Goal: Task Accomplishment & Management: Manage account settings

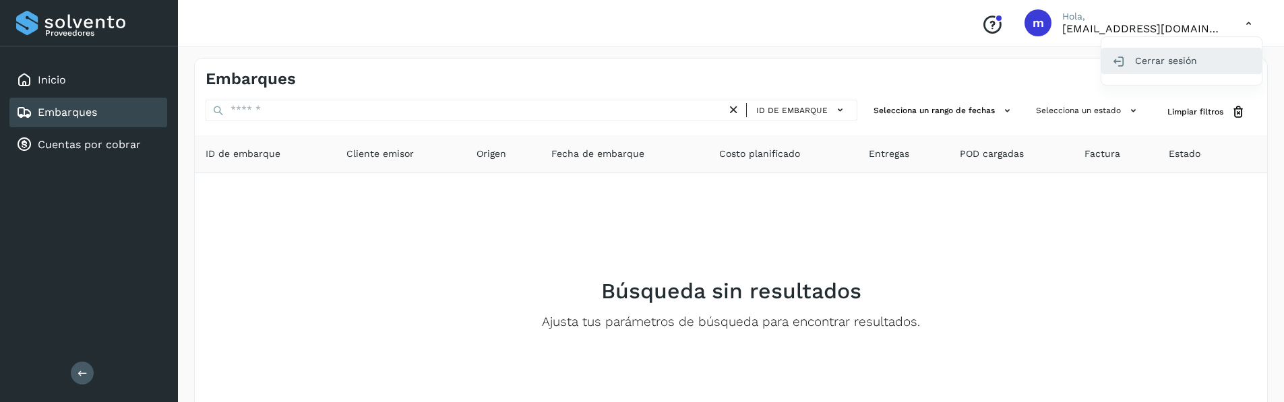
click at [1186, 62] on div "Cerrar sesión" at bounding box center [1182, 61] width 160 height 26
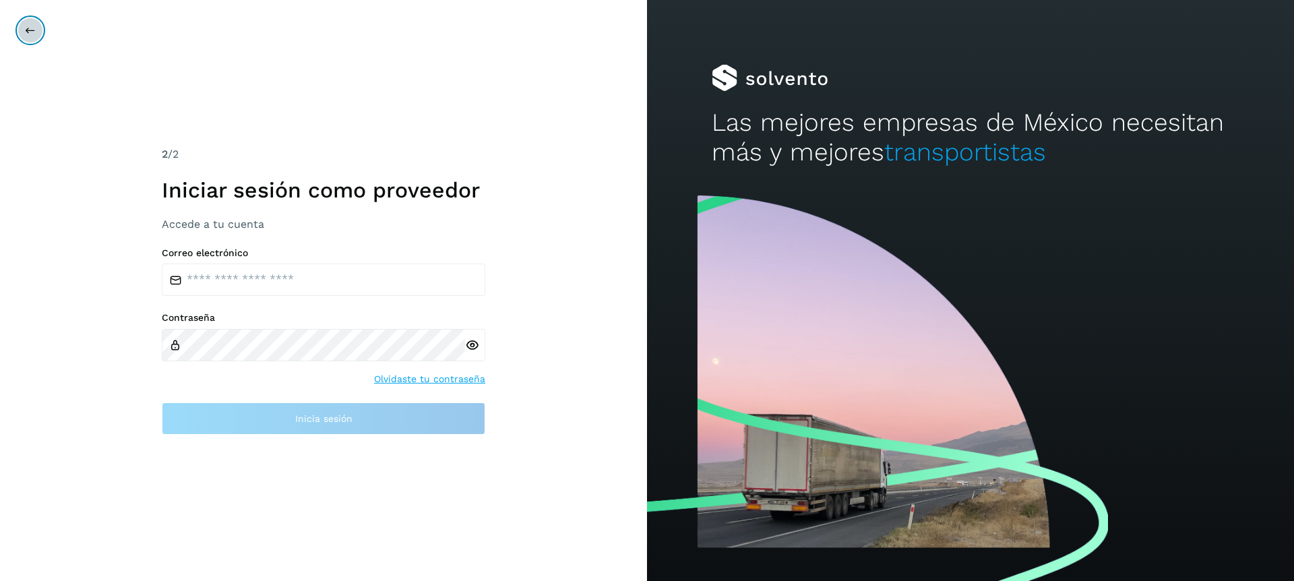
click at [26, 20] on button at bounding box center [31, 31] width 26 height 26
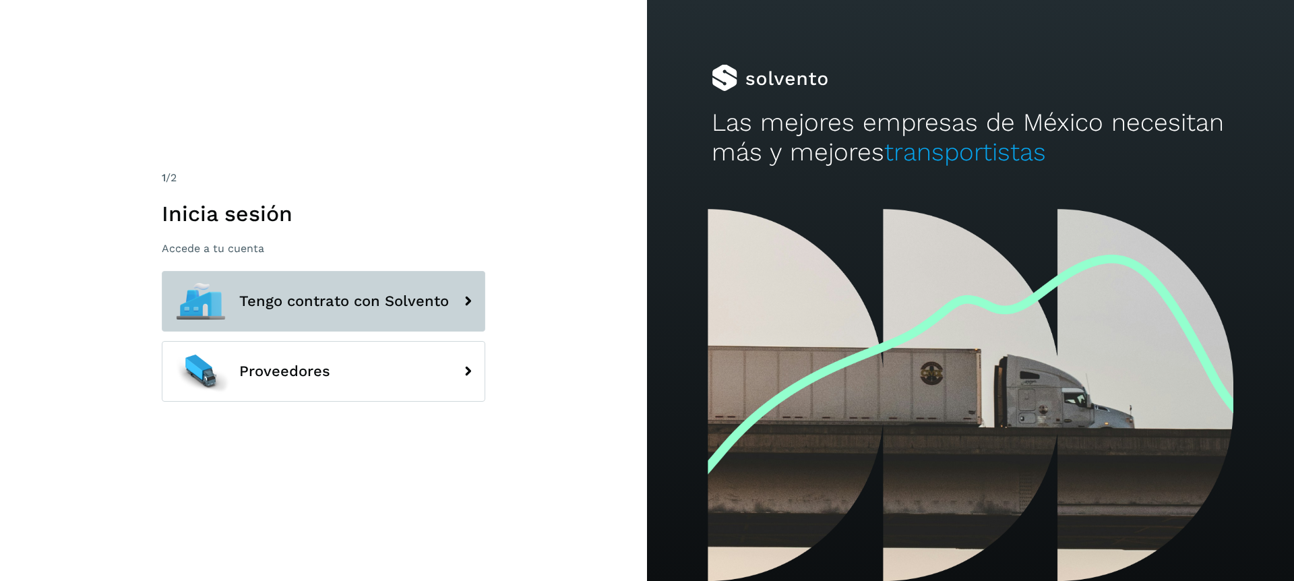
click at [288, 321] on button "Tengo contrato con Solvento" at bounding box center [324, 301] width 324 height 61
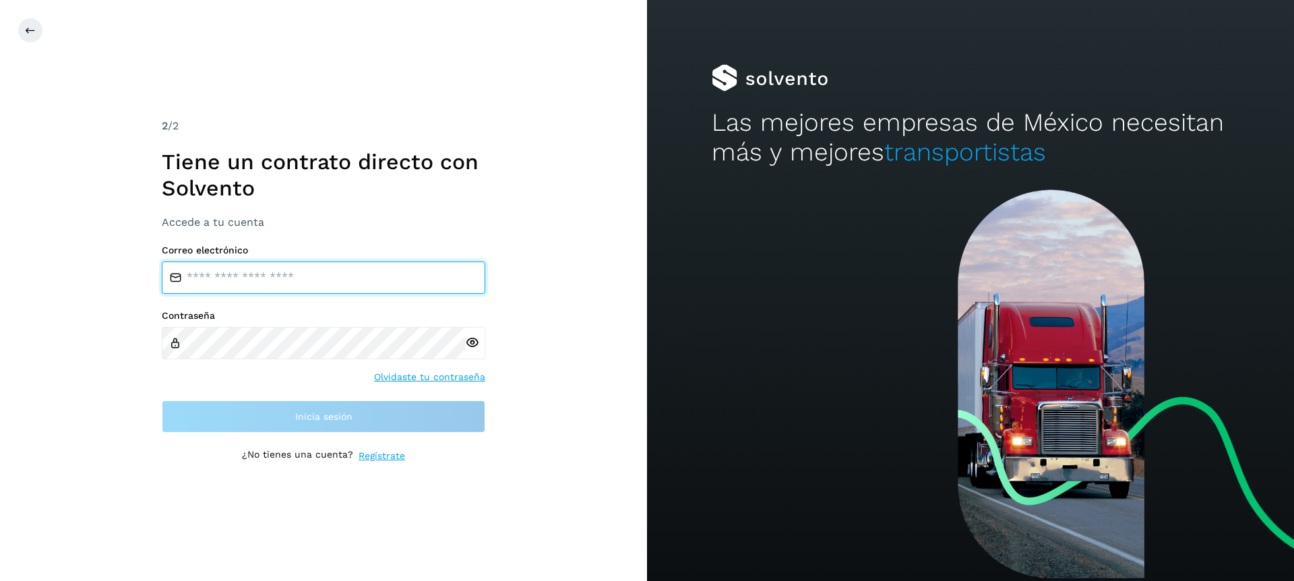
click at [342, 285] on input "email" at bounding box center [324, 278] width 324 height 32
type input "**********"
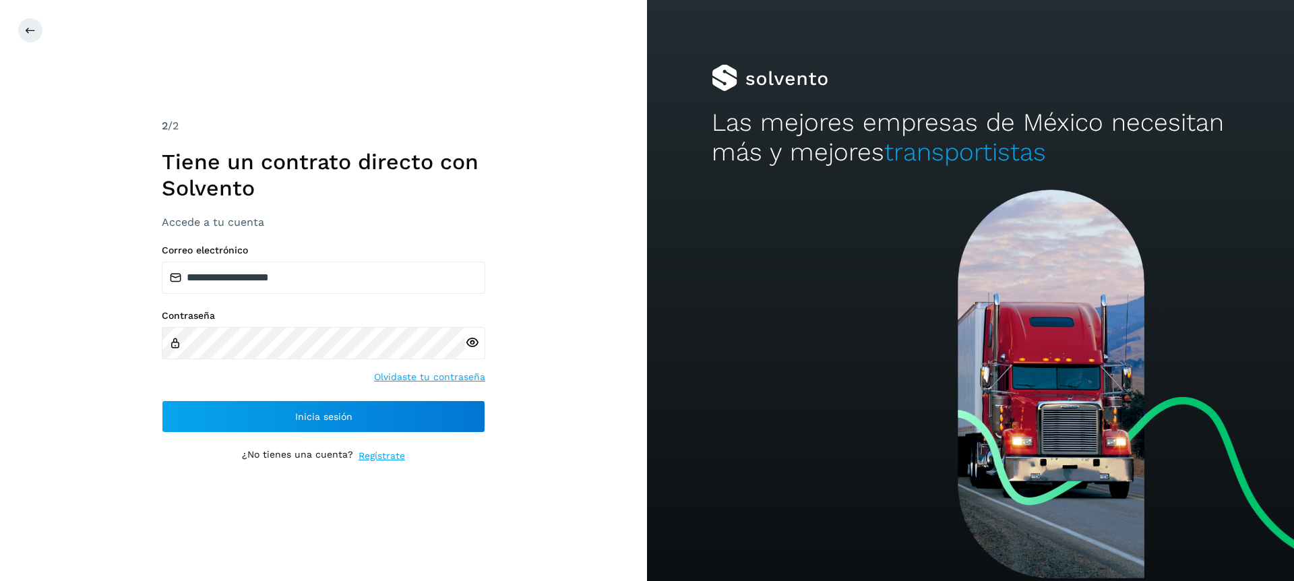
click at [471, 336] on icon at bounding box center [472, 343] width 14 height 14
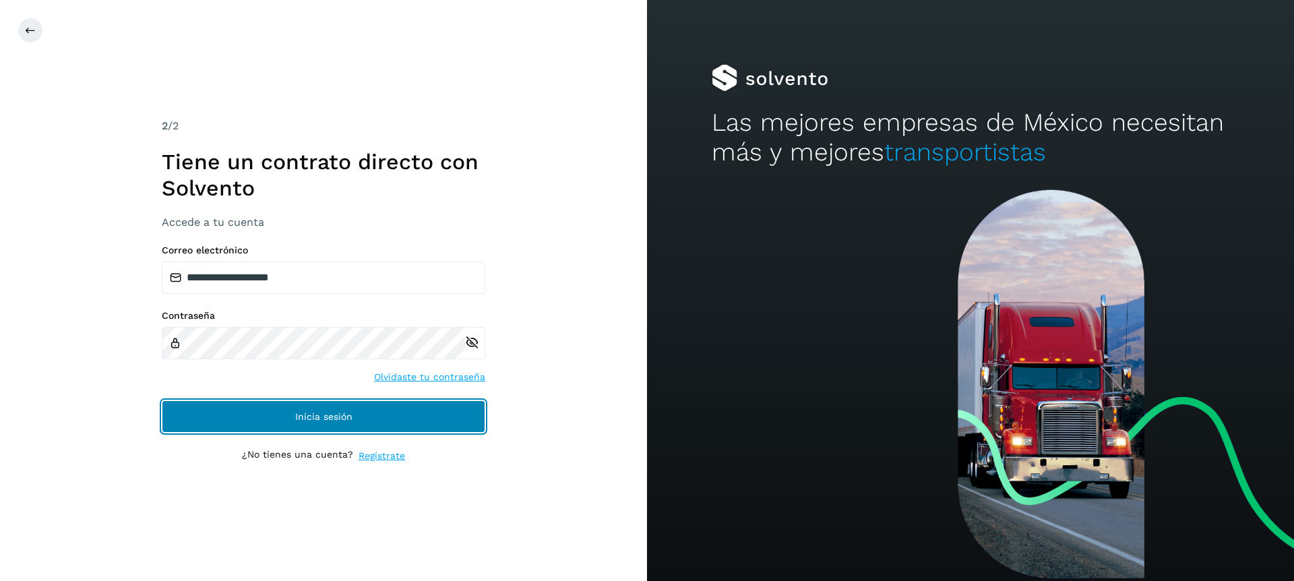
click at [268, 402] on button "Inicia sesión" at bounding box center [324, 416] width 324 height 32
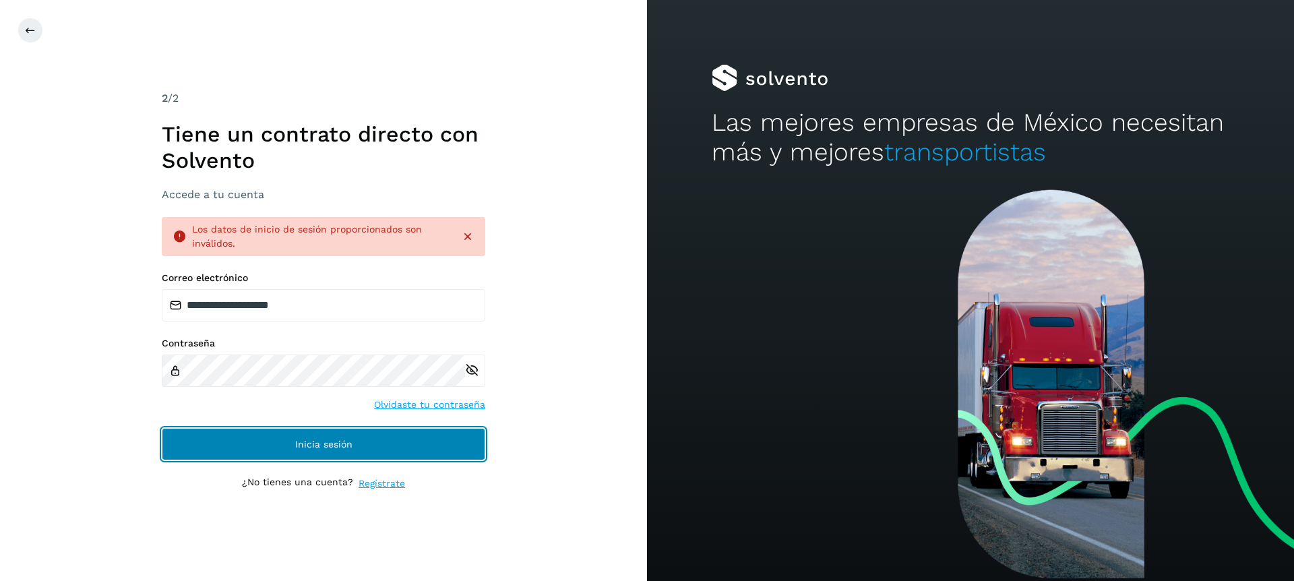
click at [272, 402] on button "Inicia sesión" at bounding box center [324, 444] width 324 height 32
